Goal: Task Accomplishment & Management: Manage account settings

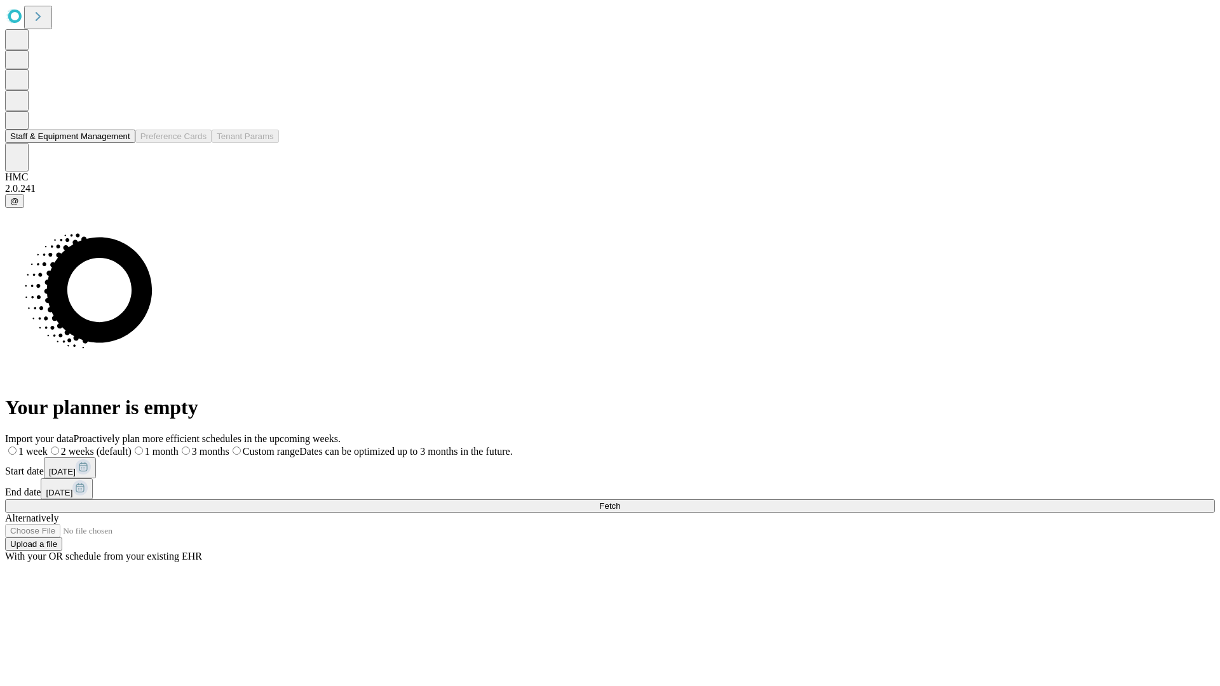
click at [119, 143] on button "Staff & Equipment Management" at bounding box center [70, 136] width 130 height 13
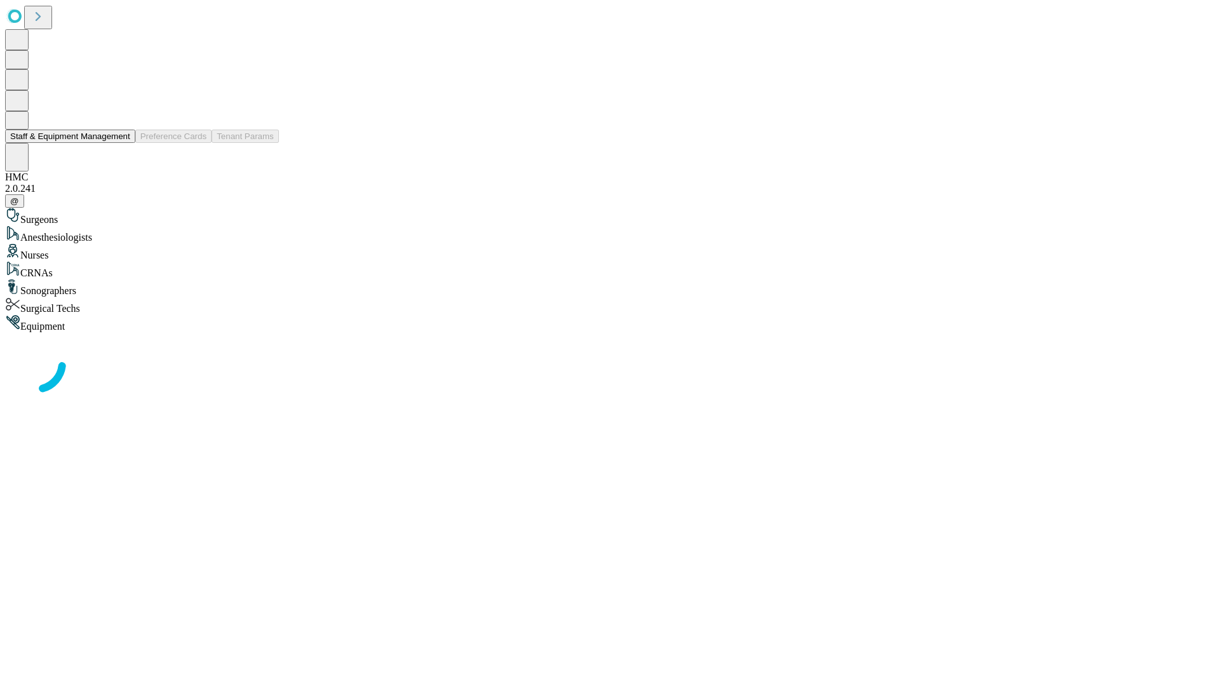
click at [121, 143] on button "Staff & Equipment Management" at bounding box center [70, 136] width 130 height 13
